Goal: Use online tool/utility: Utilize a website feature to perform a specific function

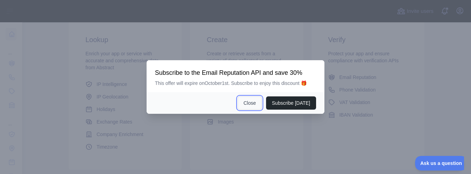
click at [246, 103] on button "Close" at bounding box center [250, 102] width 24 height 13
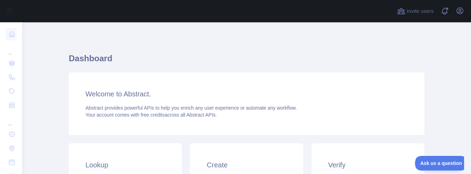
click at [136, 95] on h3 "Welcome to Abstract." at bounding box center [246, 94] width 322 height 10
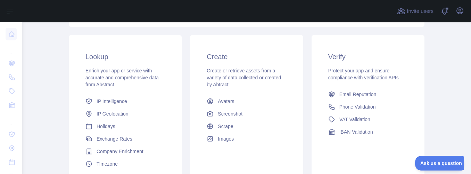
scroll to position [125, 0]
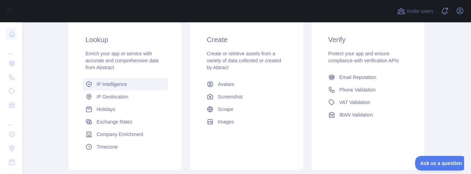
click at [115, 85] on span "IP Intelligence" at bounding box center [112, 84] width 31 height 7
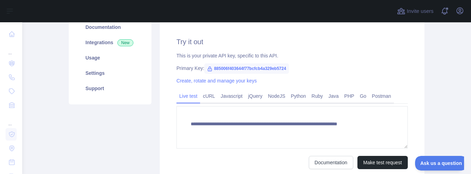
scroll to position [107, 0]
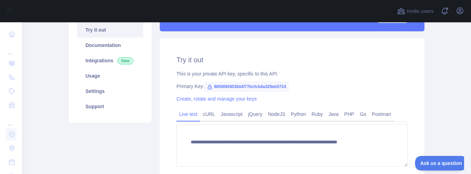
type textarea "**********"
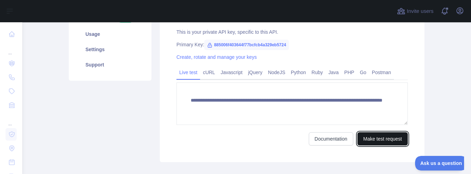
click at [371, 139] on button "Make test request" at bounding box center [382, 138] width 50 height 13
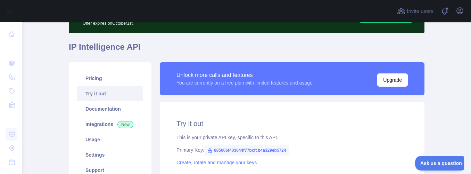
scroll to position [125, 0]
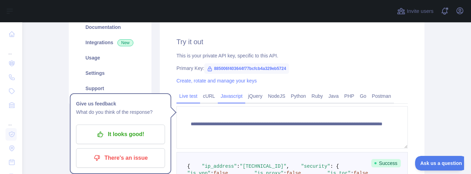
click at [232, 97] on link "Javascript" at bounding box center [231, 95] width 27 height 11
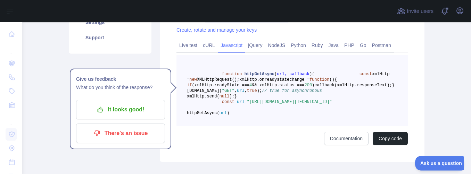
scroll to position [167, 0]
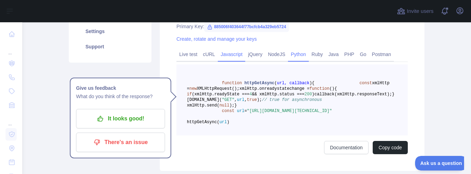
click at [294, 52] on link "Python" at bounding box center [298, 54] width 21 height 11
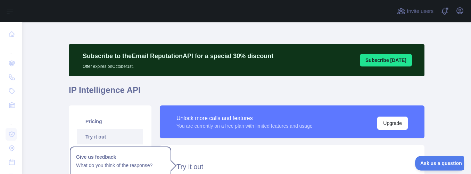
scroll to position [0, 0]
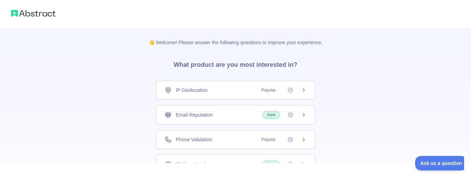
scroll to position [40, 0]
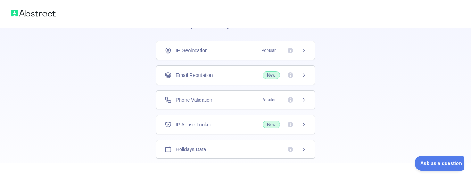
click at [306, 51] on div "IP Geolocation Popular" at bounding box center [235, 50] width 159 height 19
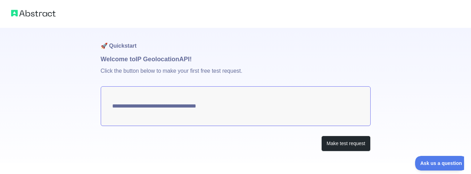
type textarea "**********"
